Goal: Use online tool/utility: Utilize a website feature to perform a specific function

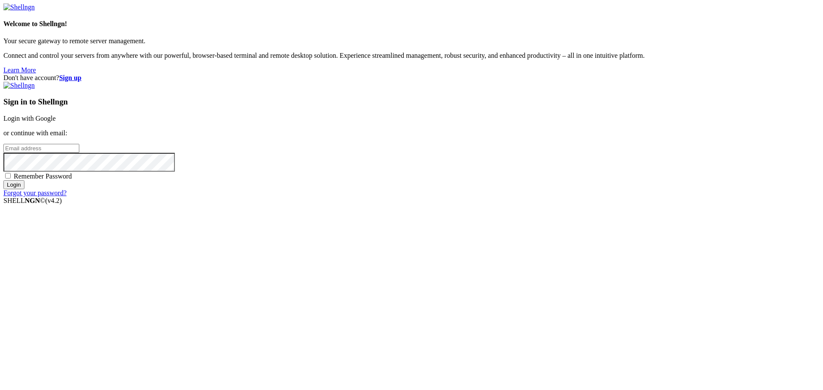
click at [79, 153] on input "email" at bounding box center [41, 148] width 76 height 9
type input "[EMAIL_ADDRESS][DOMAIN_NAME]"
click at [3, 180] on input "Login" at bounding box center [13, 184] width 21 height 9
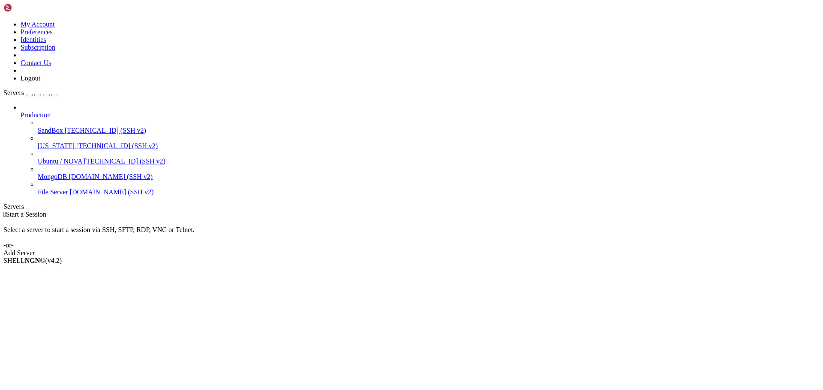
click at [76, 142] on span "[TECHNICAL_ID] (SSH v2)" at bounding box center [116, 145] width 81 height 7
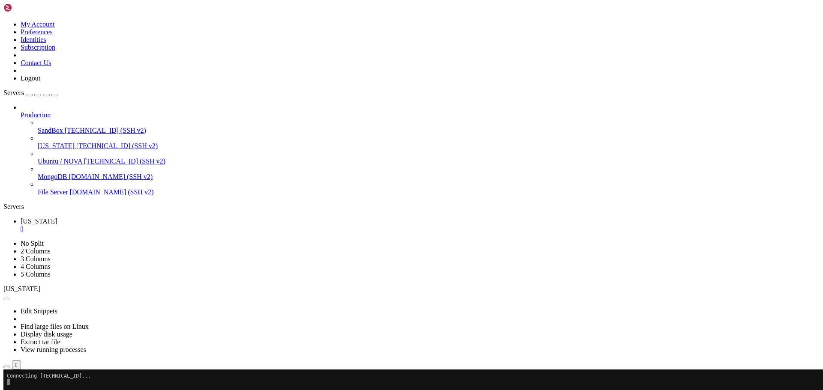
click at [84, 158] on span "[TECHNICAL_ID] (SSH v2)" at bounding box center [124, 161] width 81 height 7
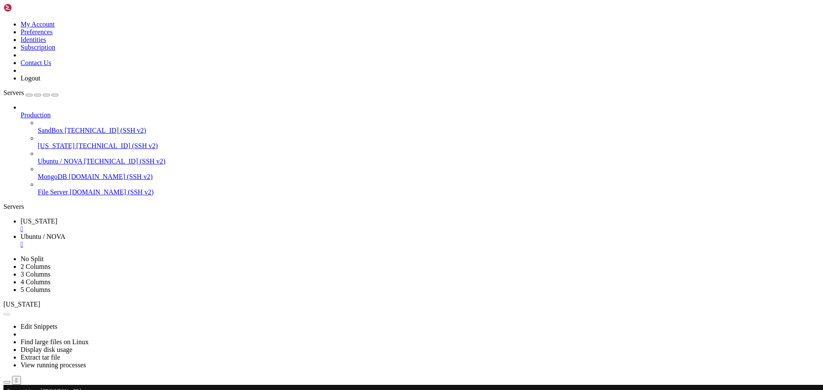
click at [148, 225] on div "" at bounding box center [420, 229] width 799 height 8
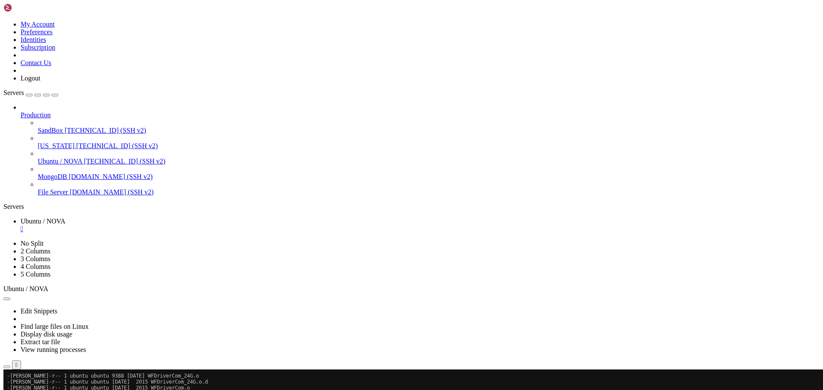
scroll to position [15637, 0]
drag, startPoint x: 428, startPoint y: 624, endPoint x: 266, endPoint y: 633, distance: 161.8
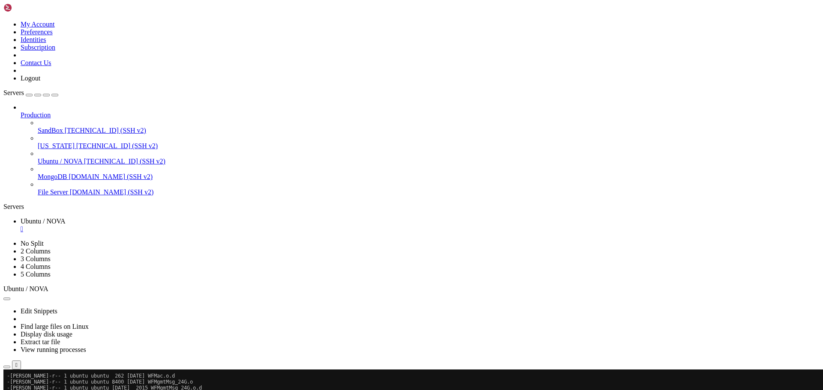
scroll to position [15313, 0]
